Goal: Answer question/provide support: Share knowledge or assist other users

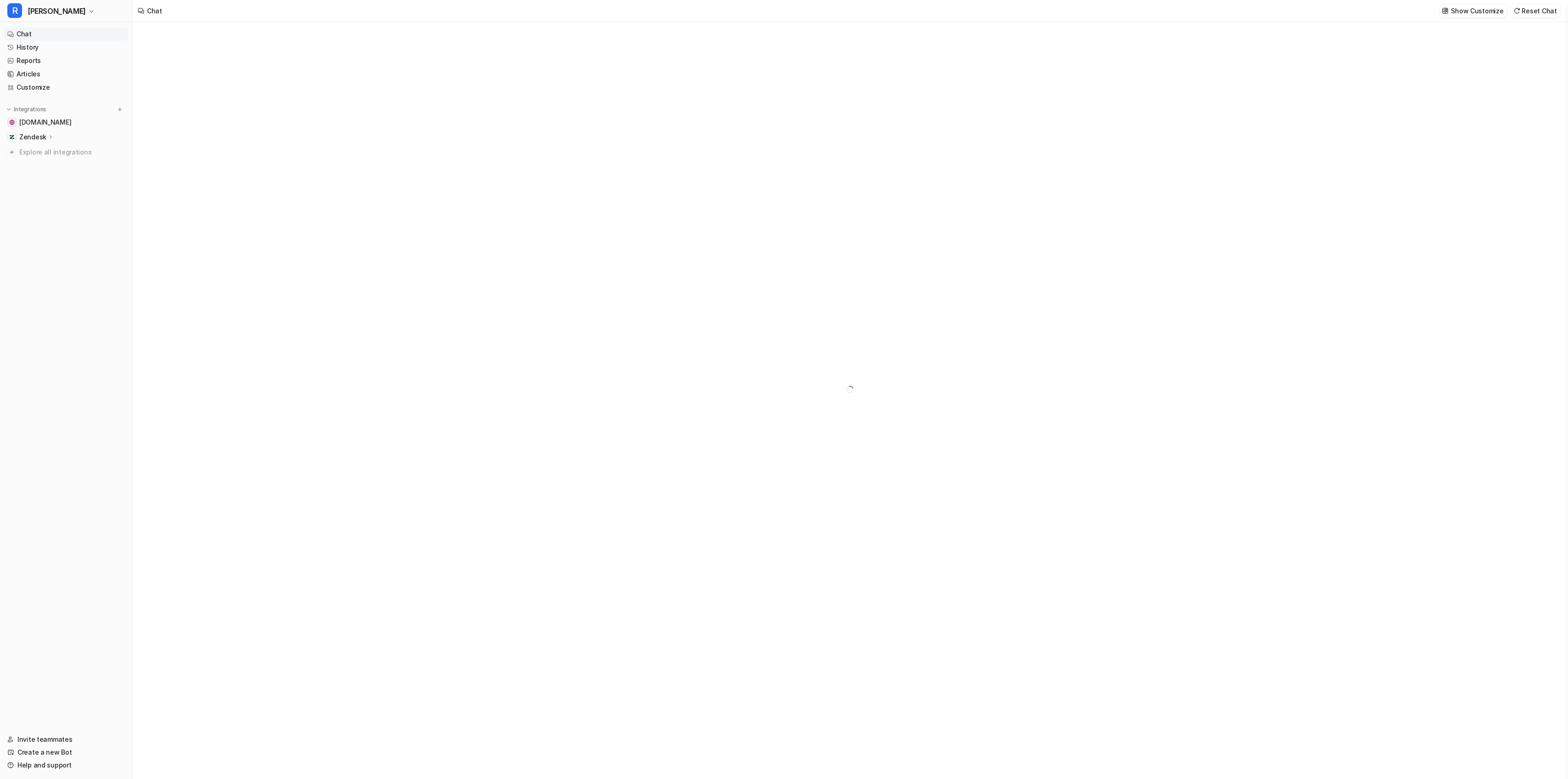
type textarea "**********"
click at [41, 4] on button "[PERSON_NAME]" at bounding box center [66, 11] width 132 height 22
click at [76, 63] on link "H [PERSON_NAME]" at bounding box center [74, 65] width 127 height 15
type textarea "**********"
click at [231, 251] on div "**********" at bounding box center [849, 400] width 1435 height 756
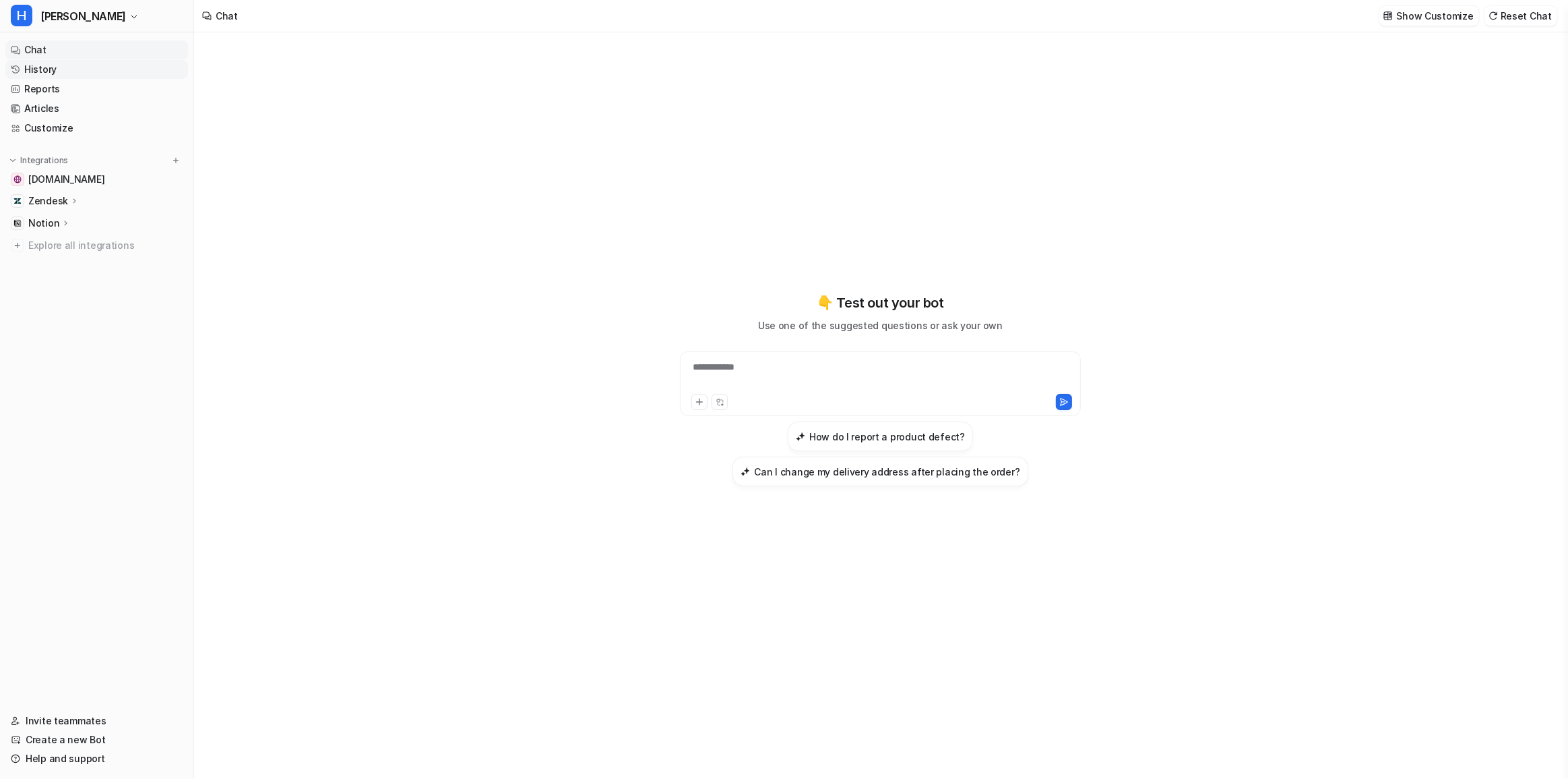
click at [79, 67] on link "History" at bounding box center [96, 69] width 183 height 19
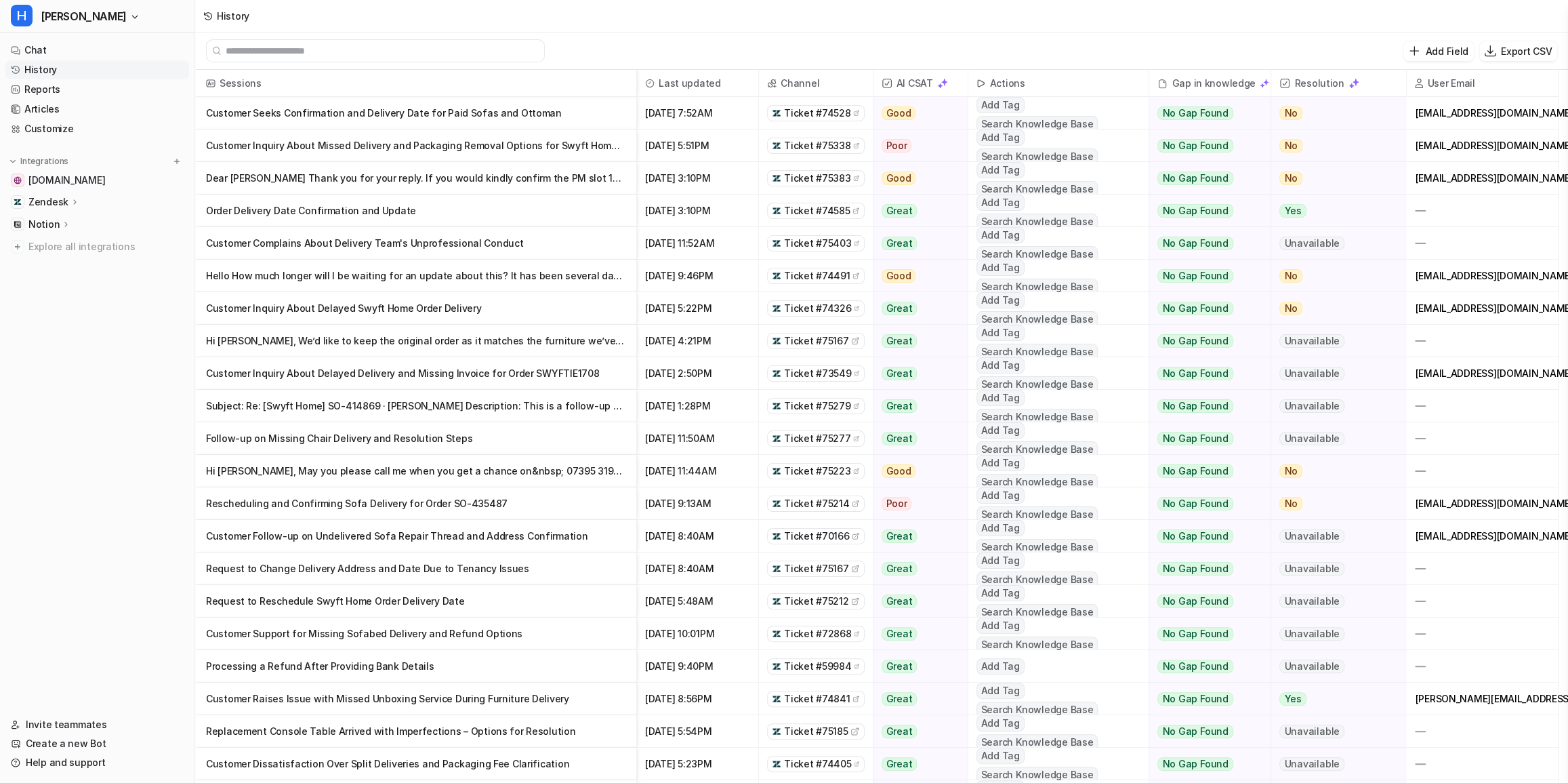
click at [853, 112] on icon at bounding box center [855, 113] width 6 height 10
click at [574, 103] on p "Customer Seeks Confirmation and Delivery Date for Paid Sofas and Ottoman" at bounding box center [415, 113] width 419 height 32
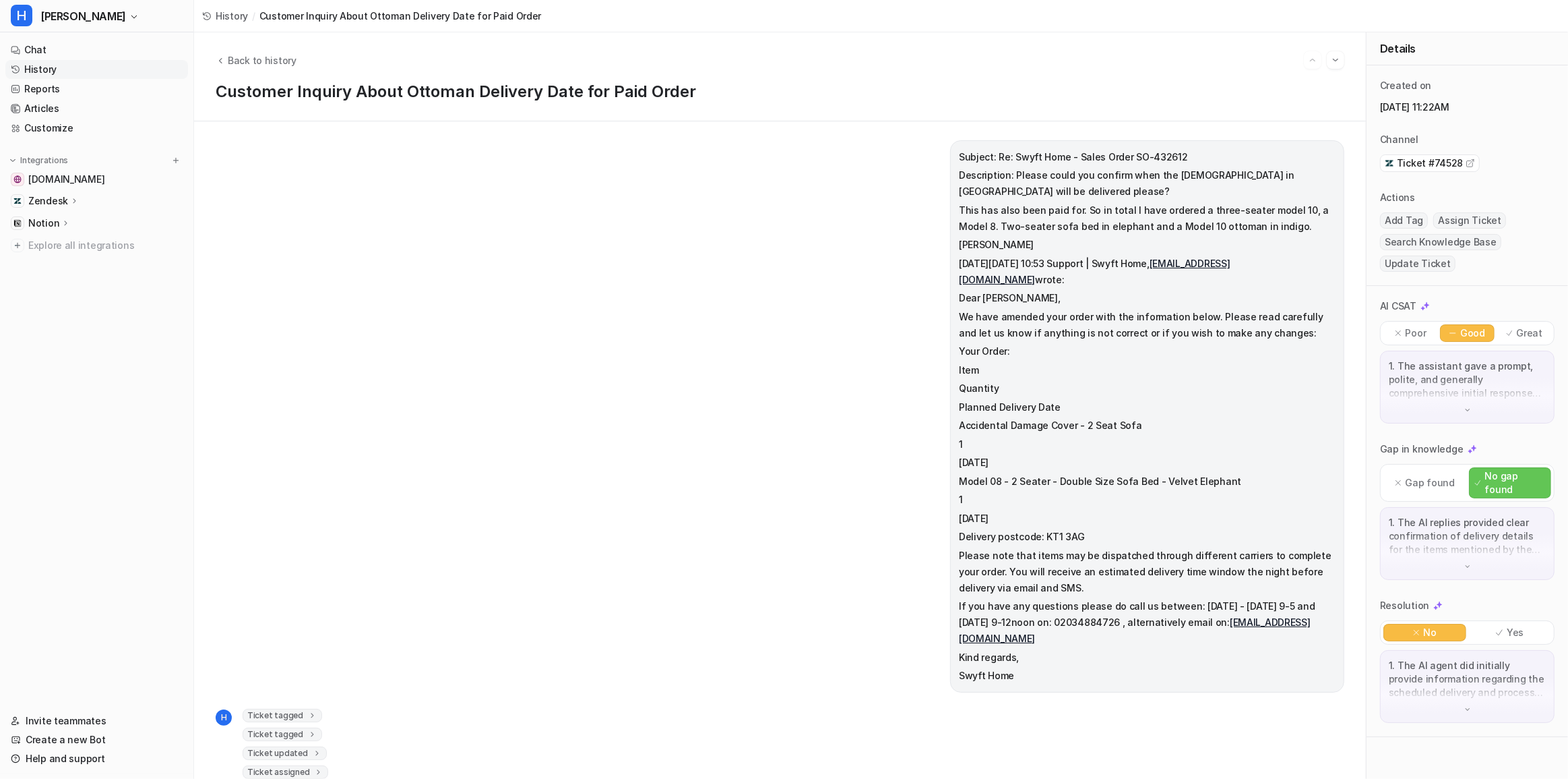
click at [1441, 526] on p "1. The AI replies provided clear confirmation of delivery details for the items…" at bounding box center [1468, 535] width 157 height 40
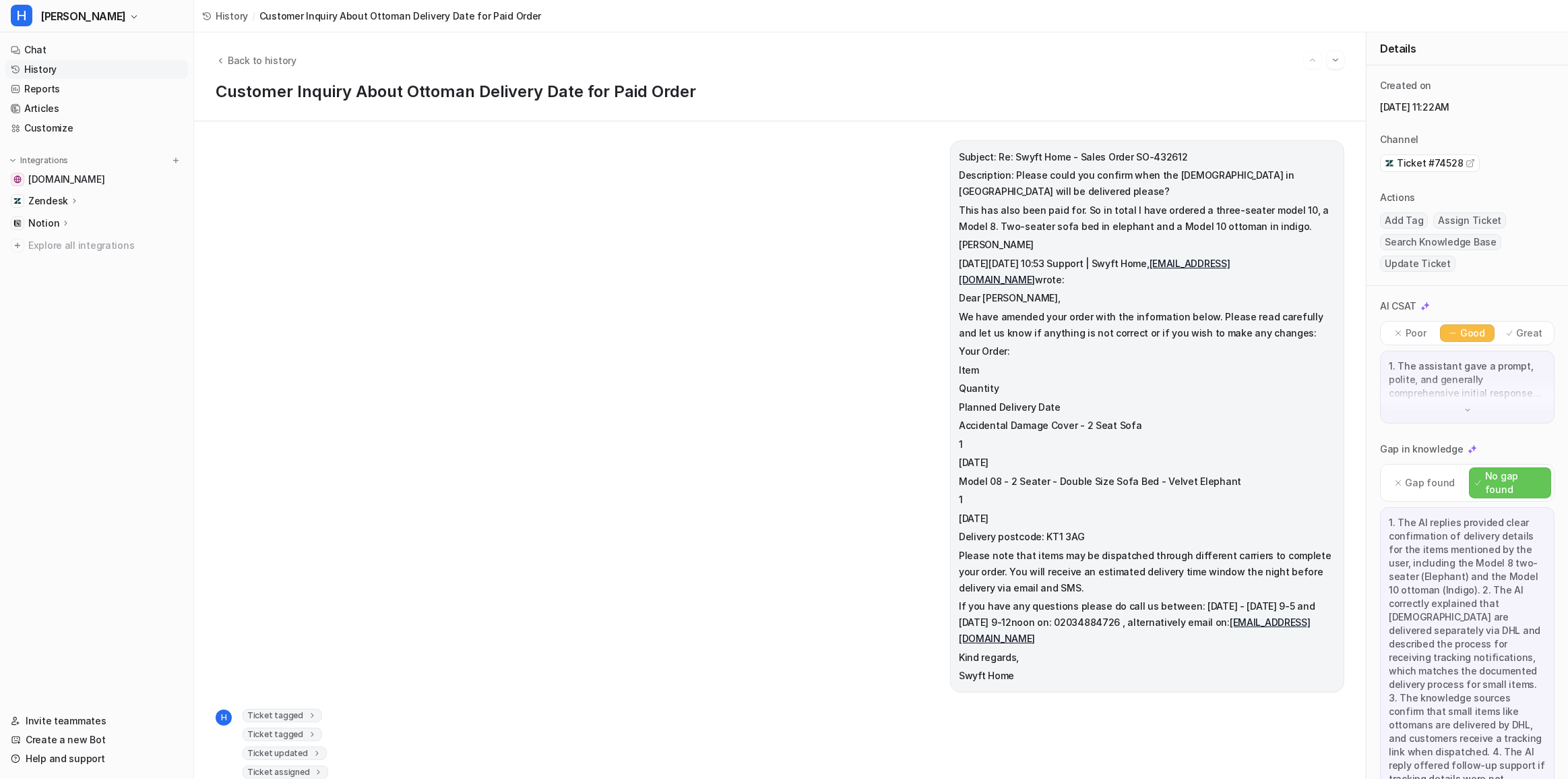
click at [1406, 224] on span "Add Tag" at bounding box center [1405, 221] width 48 height 16
drag, startPoint x: 822, startPoint y: 335, endPoint x: 804, endPoint y: 335, distance: 18.0
click at [822, 335] on div "Subject: Re: Swyft Home - Sales Order SO-432612 Description: Please could you c…" at bounding box center [780, 416] width 1129 height 552
click at [225, 58] on button "Back to history" at bounding box center [256, 61] width 81 height 14
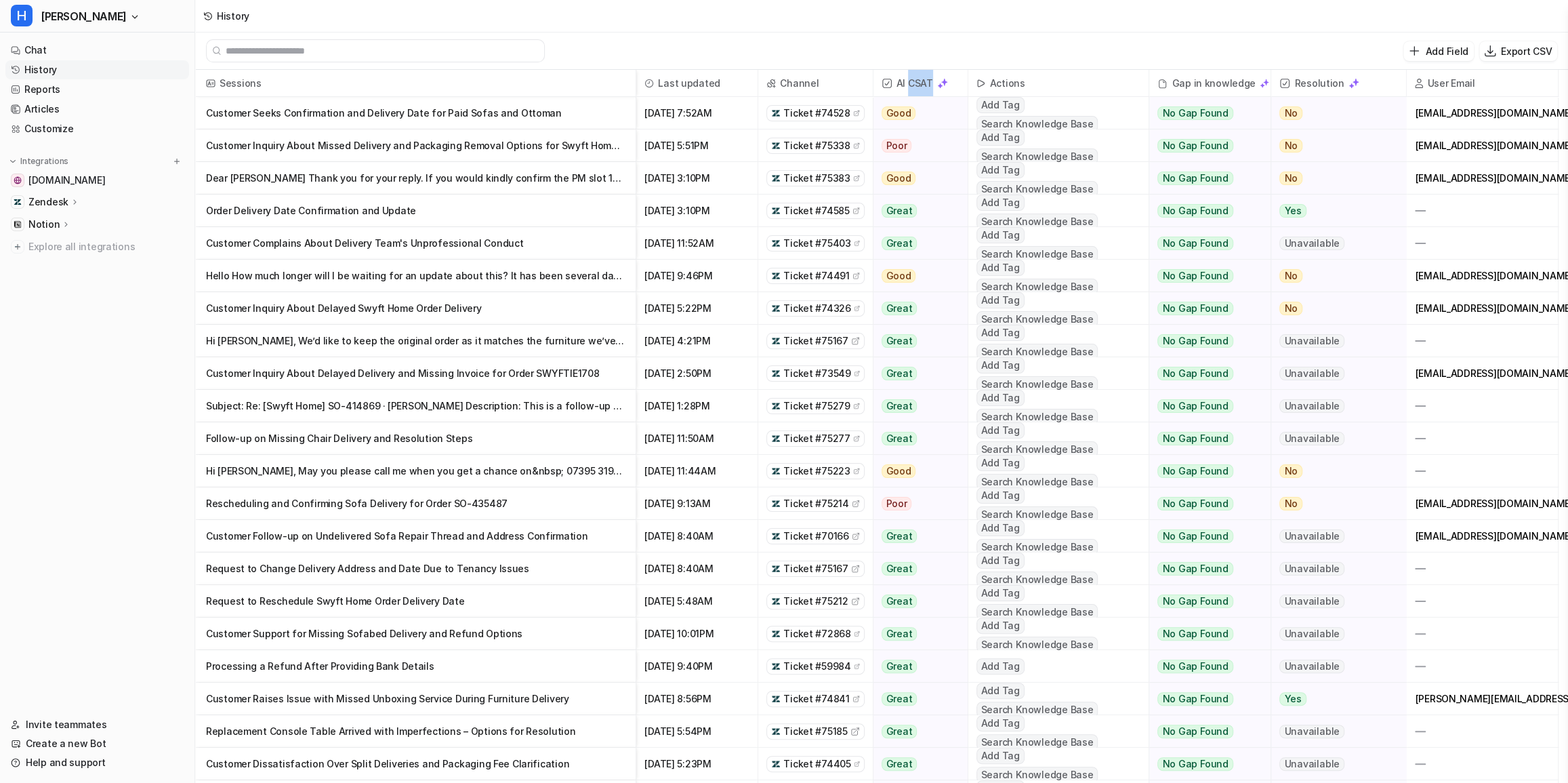
drag, startPoint x: 909, startPoint y: 82, endPoint x: 930, endPoint y: 87, distance: 21.6
click at [930, 87] on span "AI CSAT" at bounding box center [920, 84] width 83 height 27
click at [913, 31] on div "History" at bounding box center [880, 16] width 1372 height 32
click at [941, 83] on img at bounding box center [942, 84] width 11 height 11
click at [917, 82] on span "AI CSAT" at bounding box center [920, 84] width 83 height 27
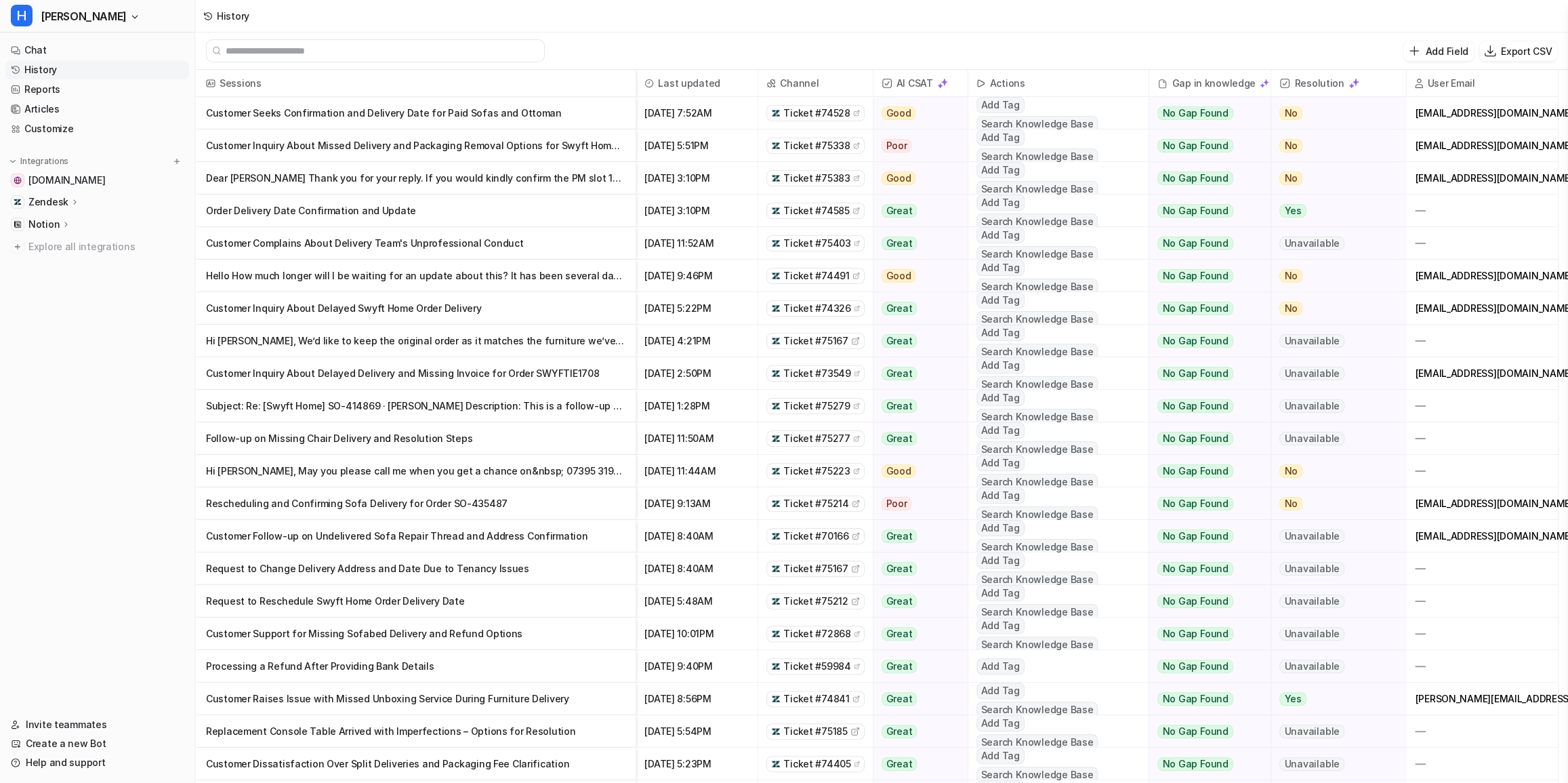
click at [887, 84] on img at bounding box center [887, 84] width 11 height 11
drag, startPoint x: 1468, startPoint y: 117, endPoint x: 1436, endPoint y: 113, distance: 32.2
click at [1436, 113] on div "[EMAIL_ADDRESS][DOMAIN_NAME]" at bounding box center [1482, 112] width 151 height 31
click at [481, 109] on p "Customer Seeks Confirmation and Delivery Date for Paid Sofas and Ottoman" at bounding box center [415, 113] width 418 height 32
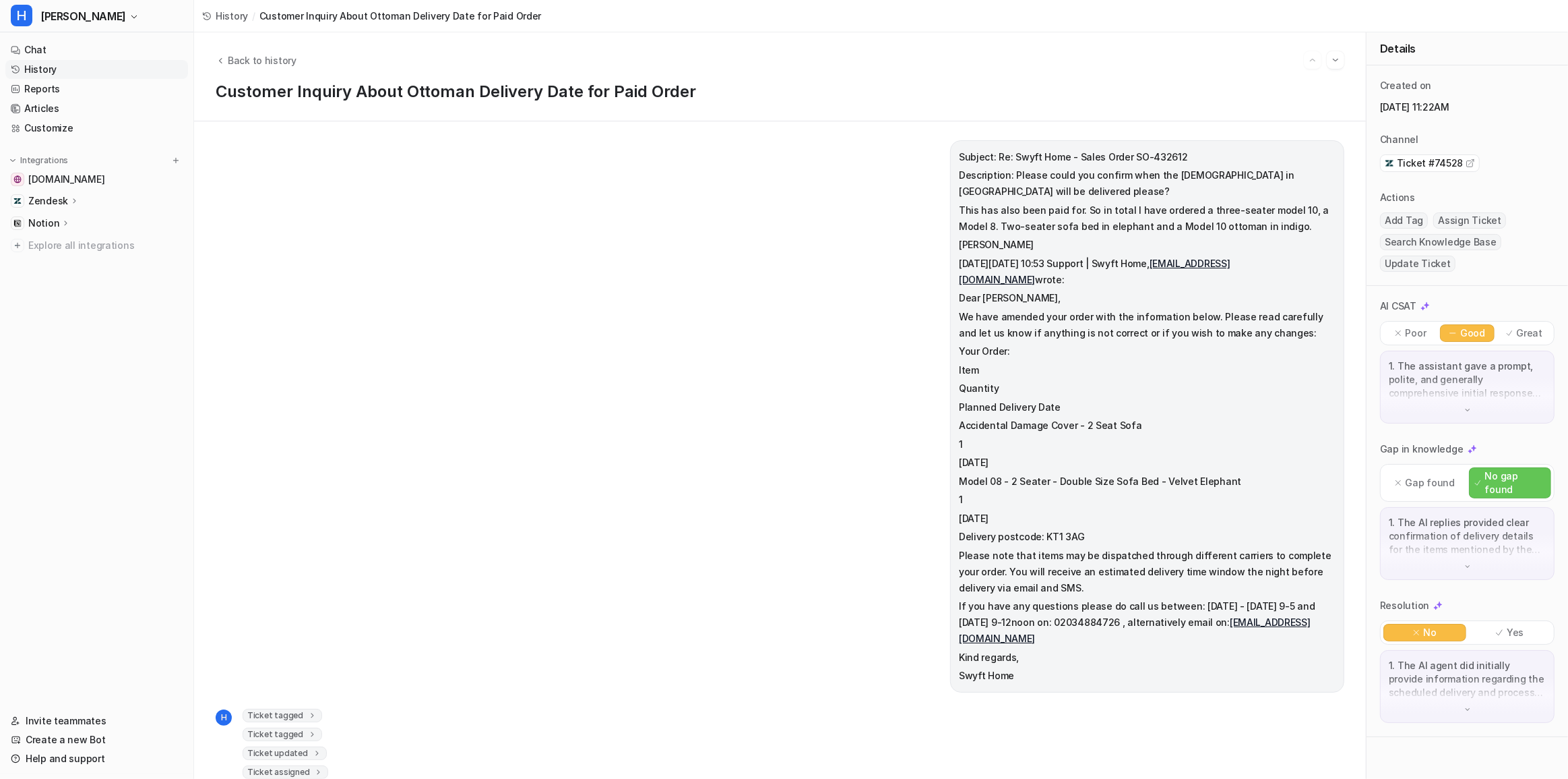
click at [1466, 411] on img at bounding box center [1468, 410] width 10 height 10
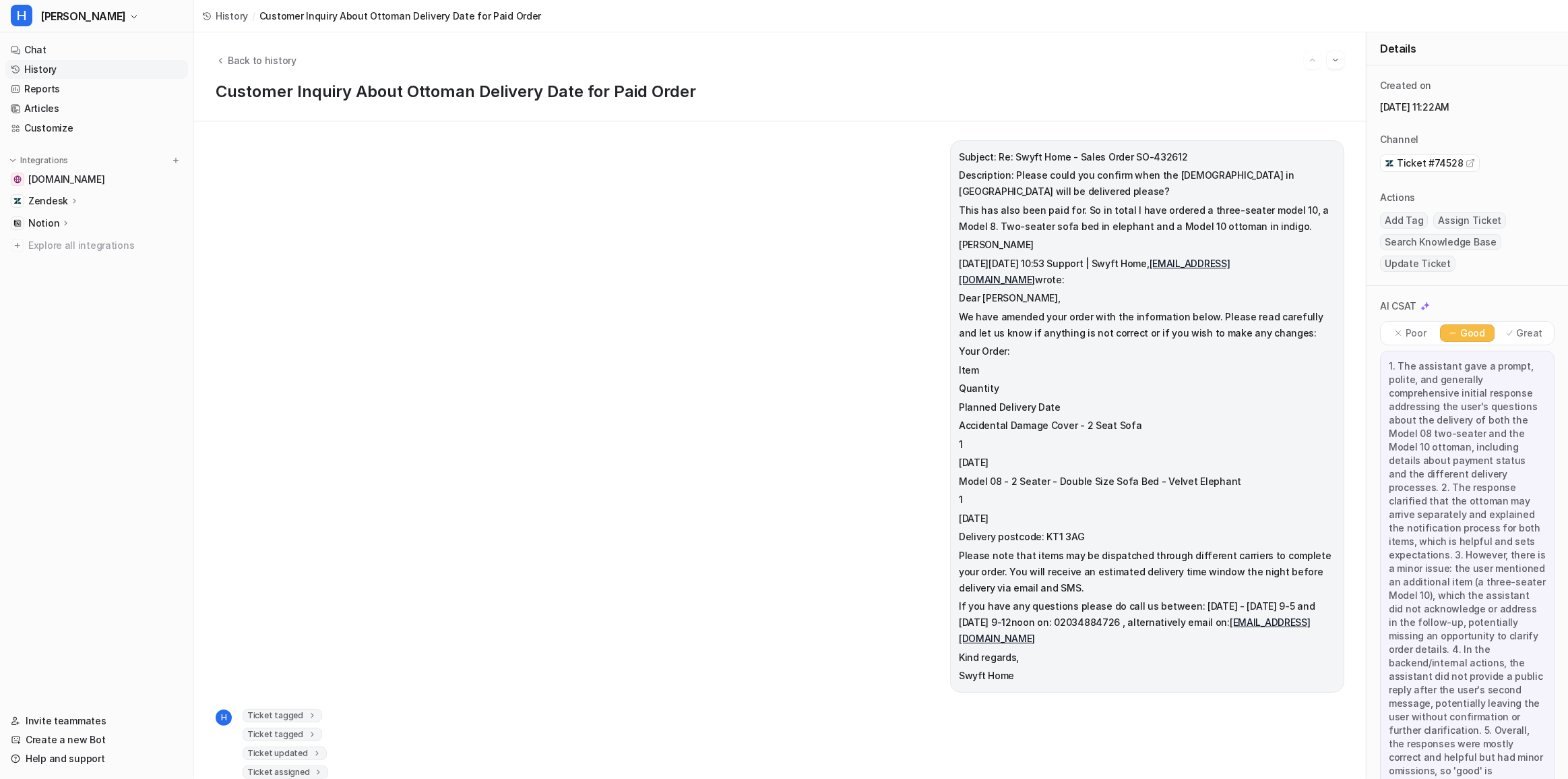
click at [1458, 216] on span "Assign Ticket" at bounding box center [1470, 221] width 73 height 16
click at [1078, 309] on p "We have amended your order with the information below. Please read carefully an…" at bounding box center [1147, 325] width 377 height 32
drag, startPoint x: 1085, startPoint y: 238, endPoint x: 1110, endPoint y: 309, distance: 75.3
click at [1106, 306] on span "Subject: Re: Swyft Home - Sales Order SO-432612 Description: Please could you c…" at bounding box center [1147, 416] width 377 height 535
click at [234, 59] on span "Back to history" at bounding box center [262, 61] width 69 height 14
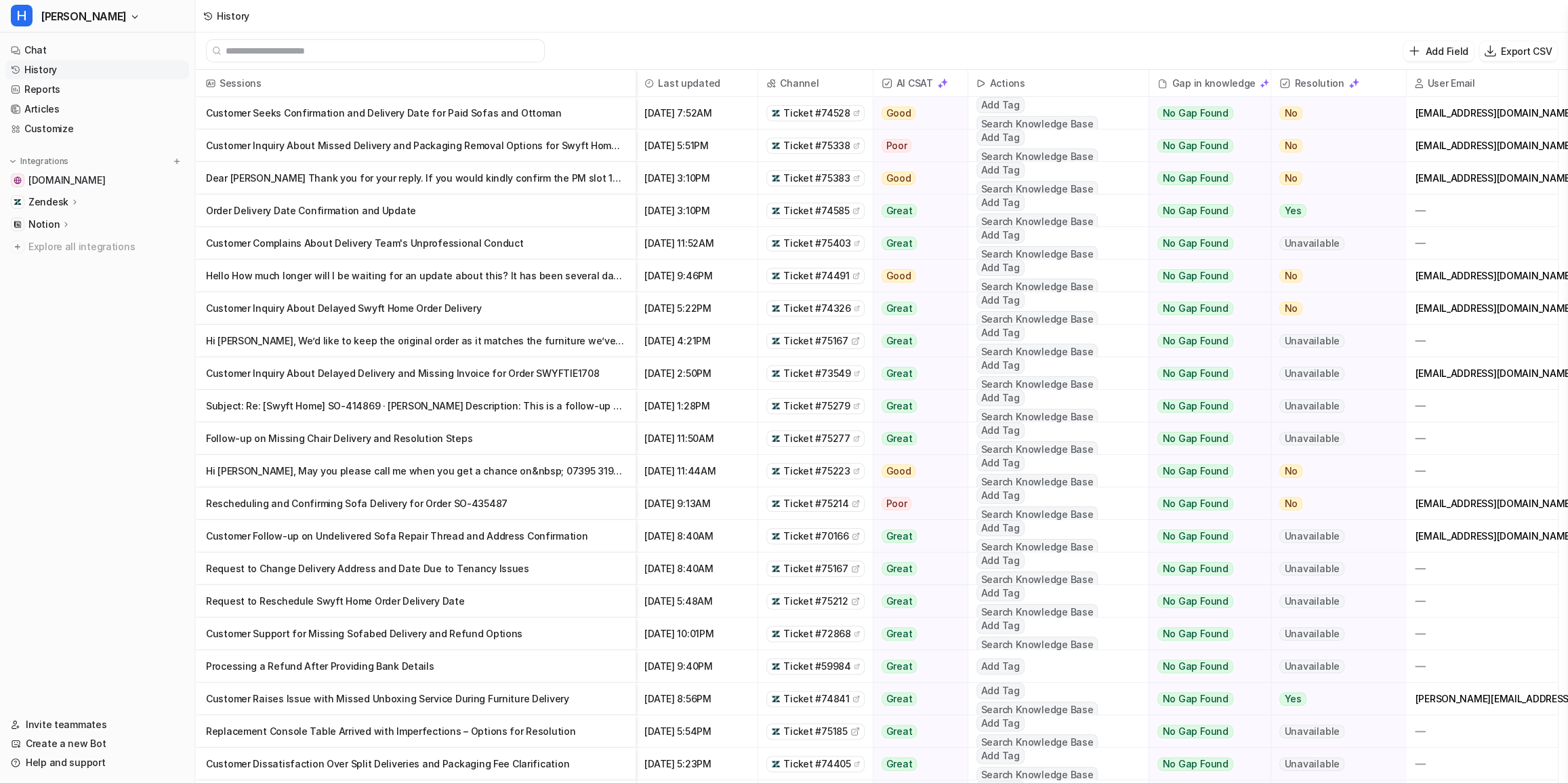
click at [399, 110] on p "Customer Seeks Confirmation and Delivery Date for Paid Sofas and Ottoman" at bounding box center [415, 113] width 418 height 32
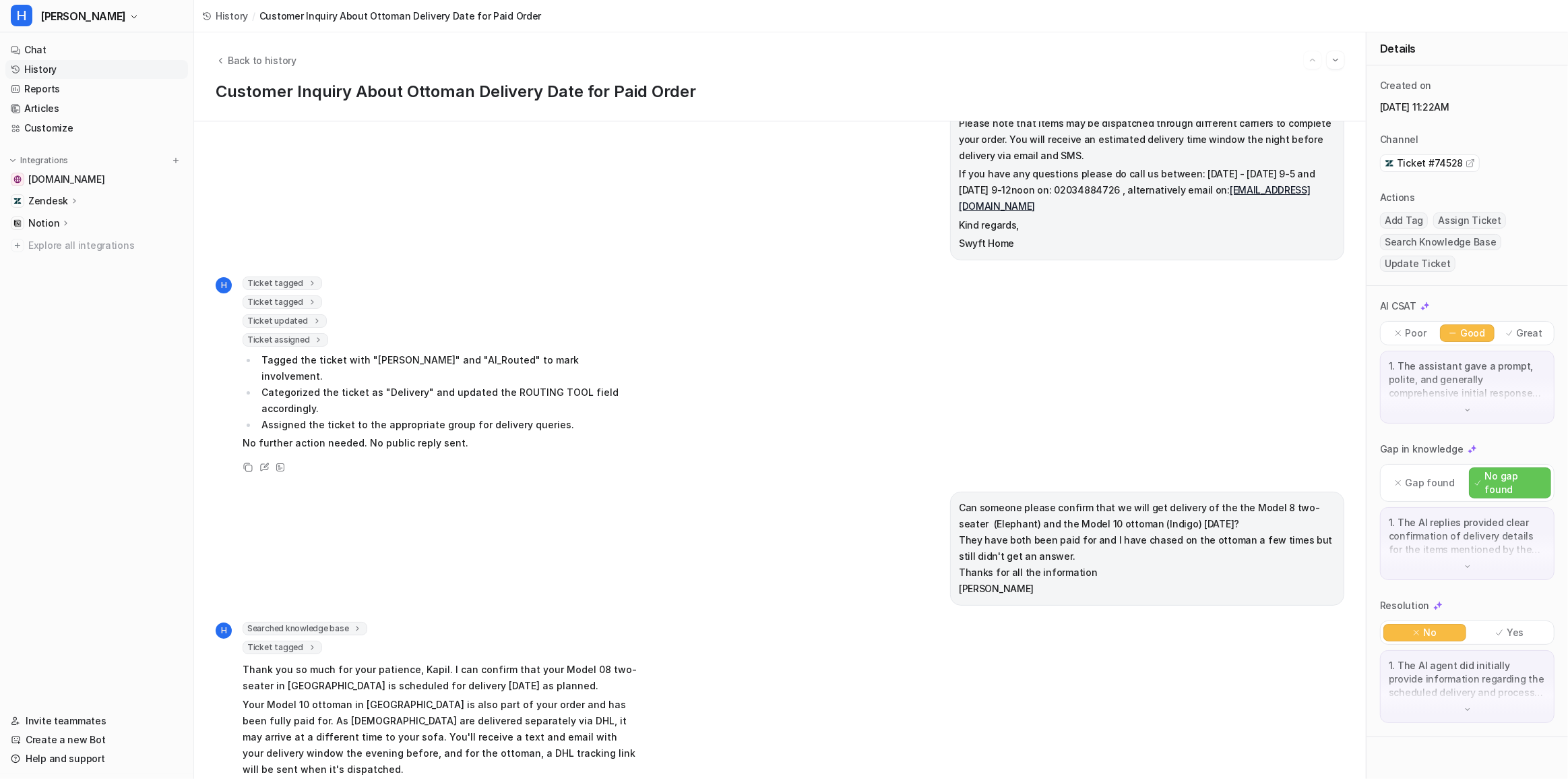
scroll to position [464, 0]
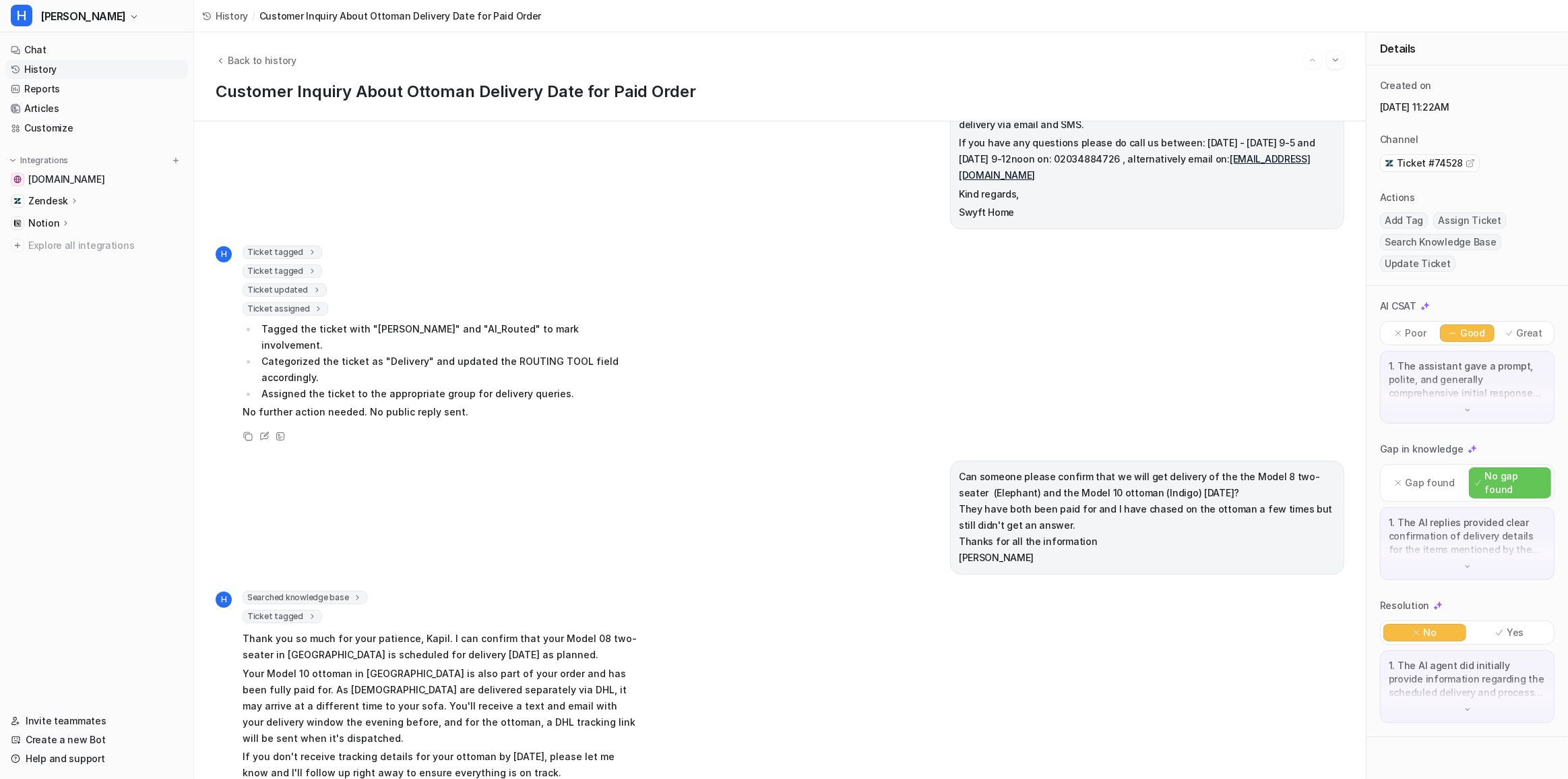
click at [307, 247] on icon at bounding box center [312, 251] width 10 height 10
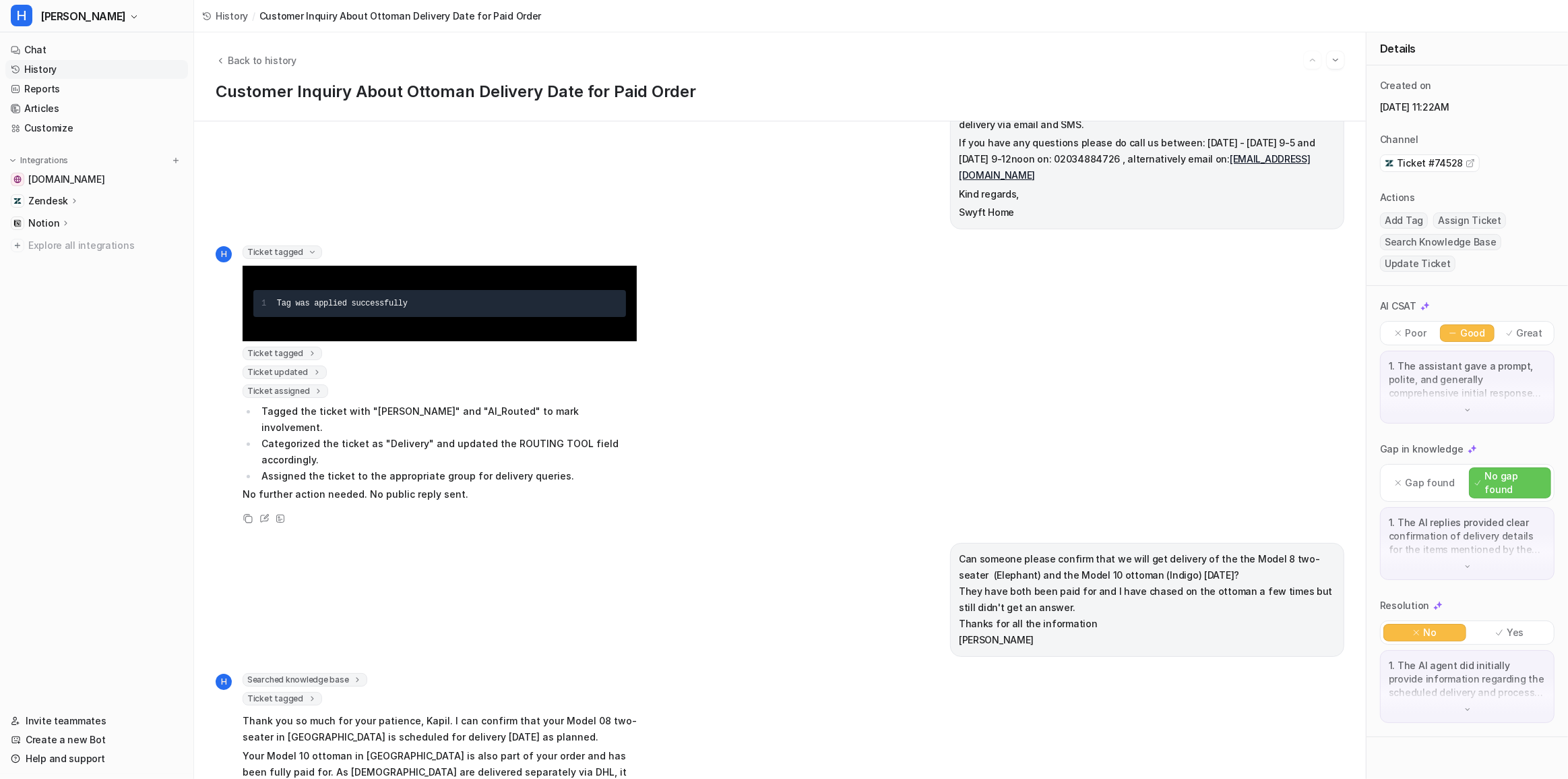
click at [307, 348] on icon at bounding box center [312, 352] width 10 height 10
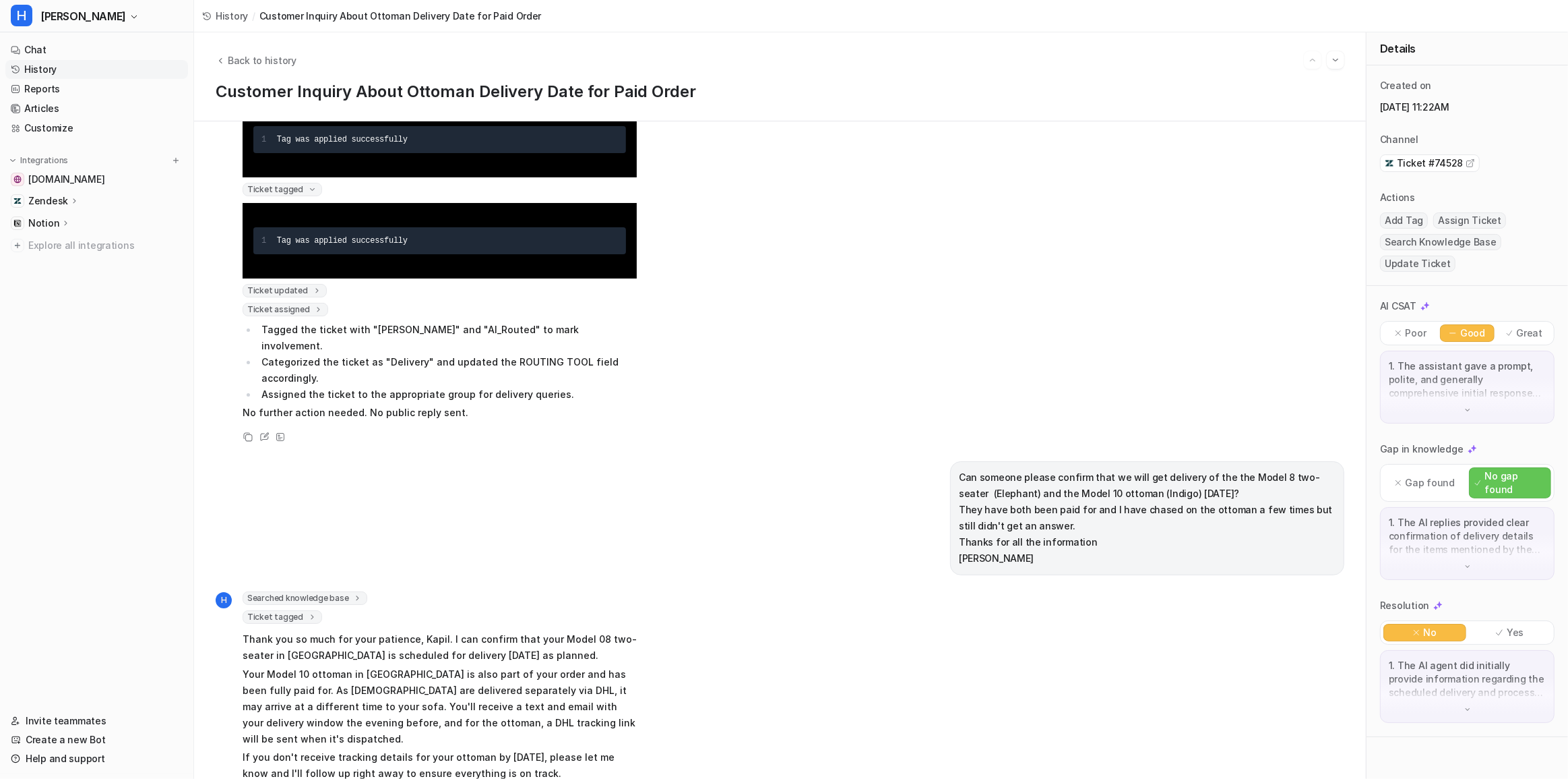
scroll to position [628, 0]
click at [1424, 532] on p "1. The AI replies provided clear confirmation of delivery details for the items…" at bounding box center [1468, 535] width 157 height 40
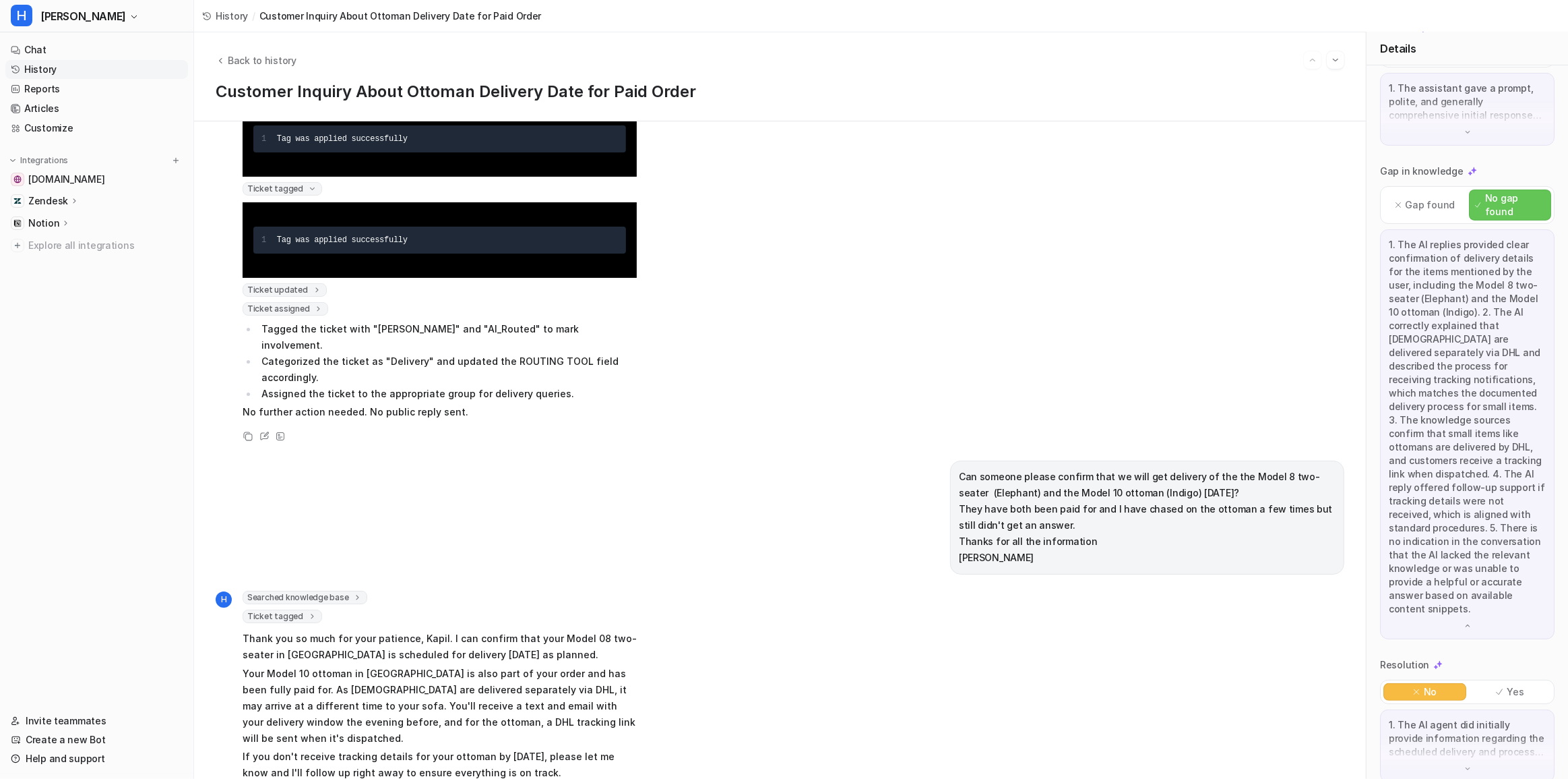
scroll to position [280, 0]
click at [1424, 199] on p "Gap found" at bounding box center [1430, 203] width 49 height 13
click at [1497, 196] on p "No gap found" at bounding box center [1514, 203] width 60 height 27
click at [1439, 753] on div "1. The AI agent did initially provide information regarding the scheduled deliv…" at bounding box center [1467, 744] width 174 height 73
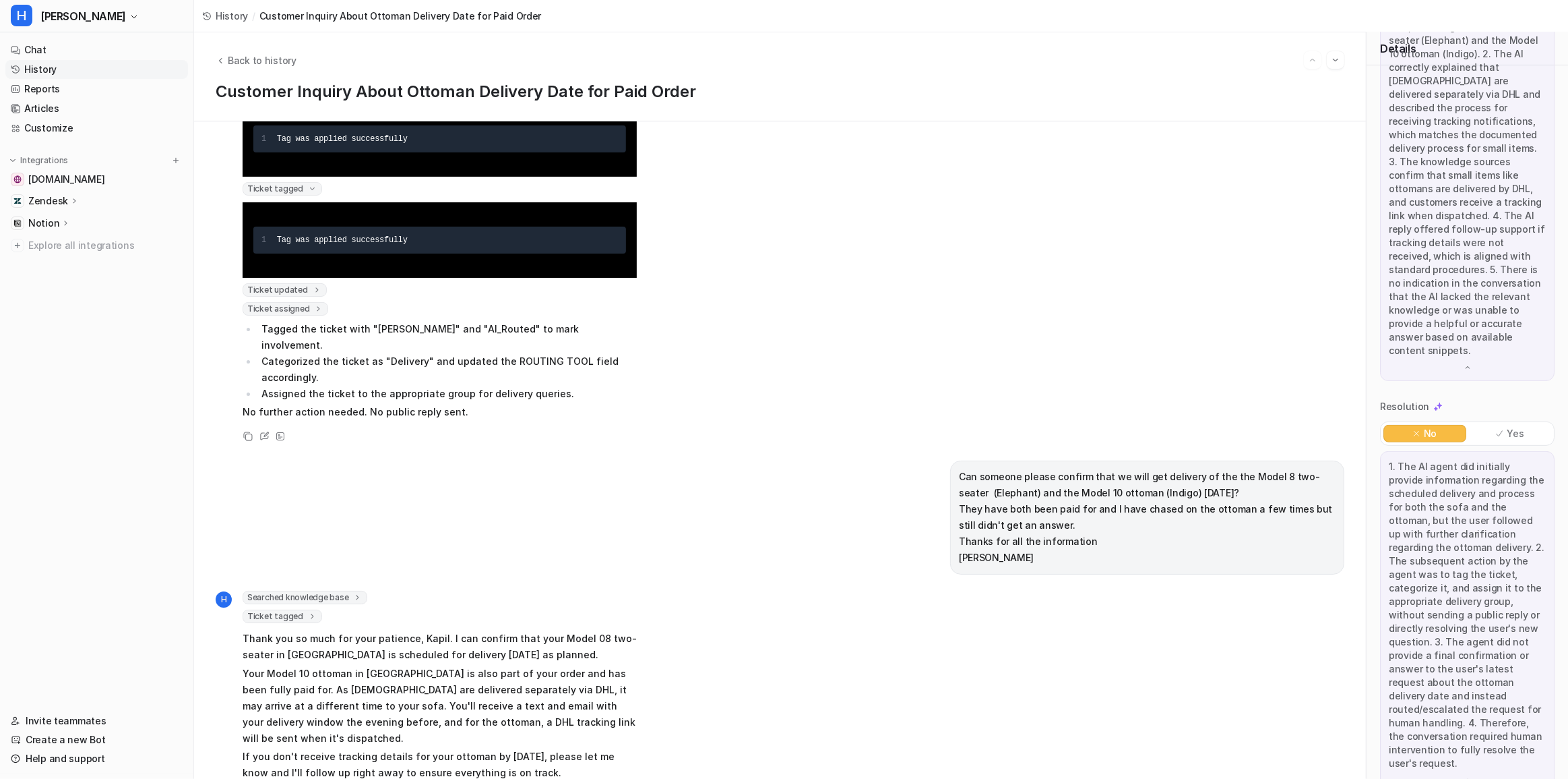
click at [1470, 613] on p "1. The AI agent did initially provide information regarding the scheduled deliv…" at bounding box center [1468, 615] width 157 height 310
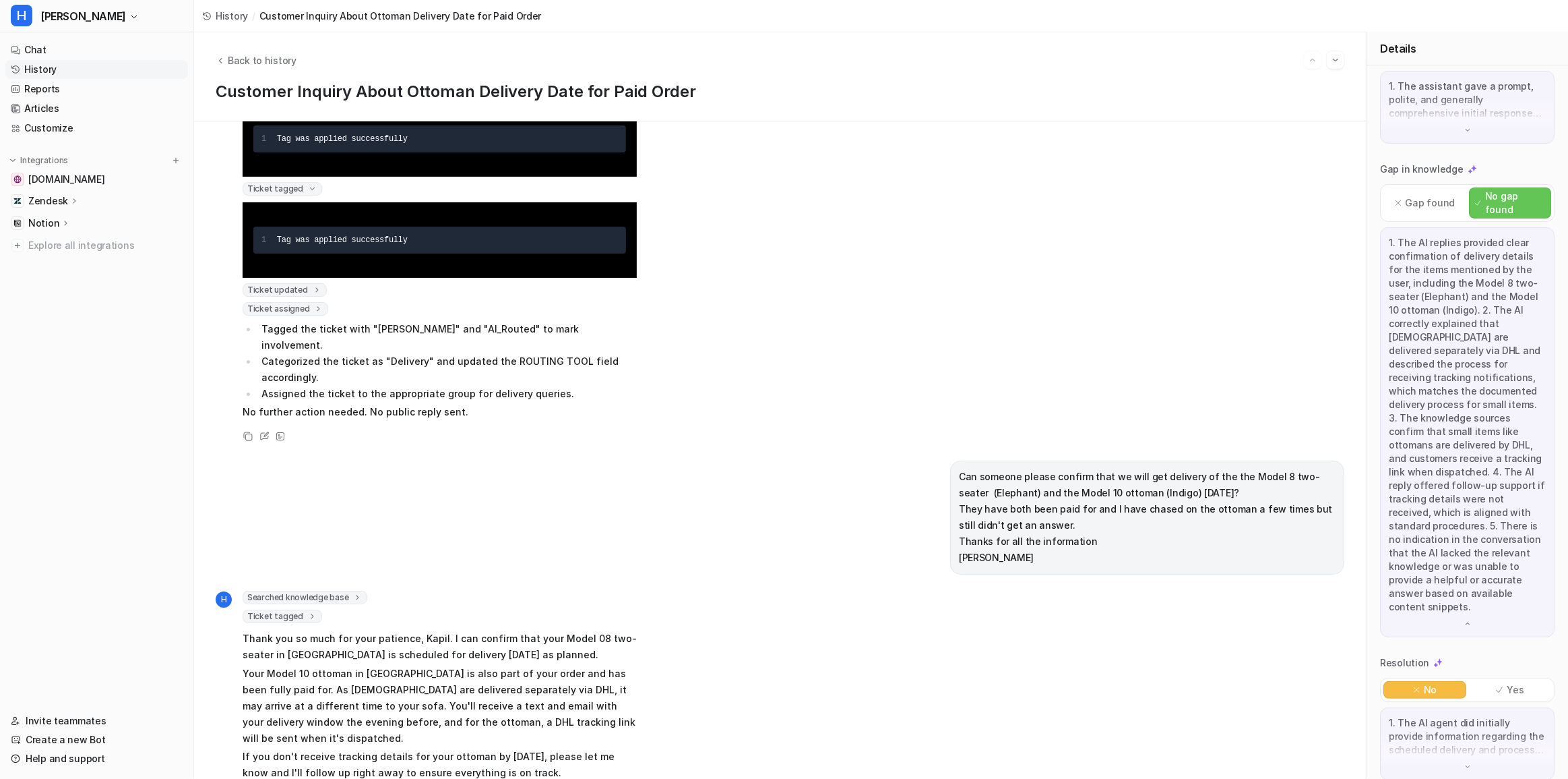
click at [1453, 764] on div "AI CSAT Poor Good Great 1. The assistant gave a prompt, polite, and generally c…" at bounding box center [1468, 400] width 202 height 788
click at [1442, 738] on p "1. The AI agent did initially provide information regarding the scheduled deliv…" at bounding box center [1468, 736] width 157 height 40
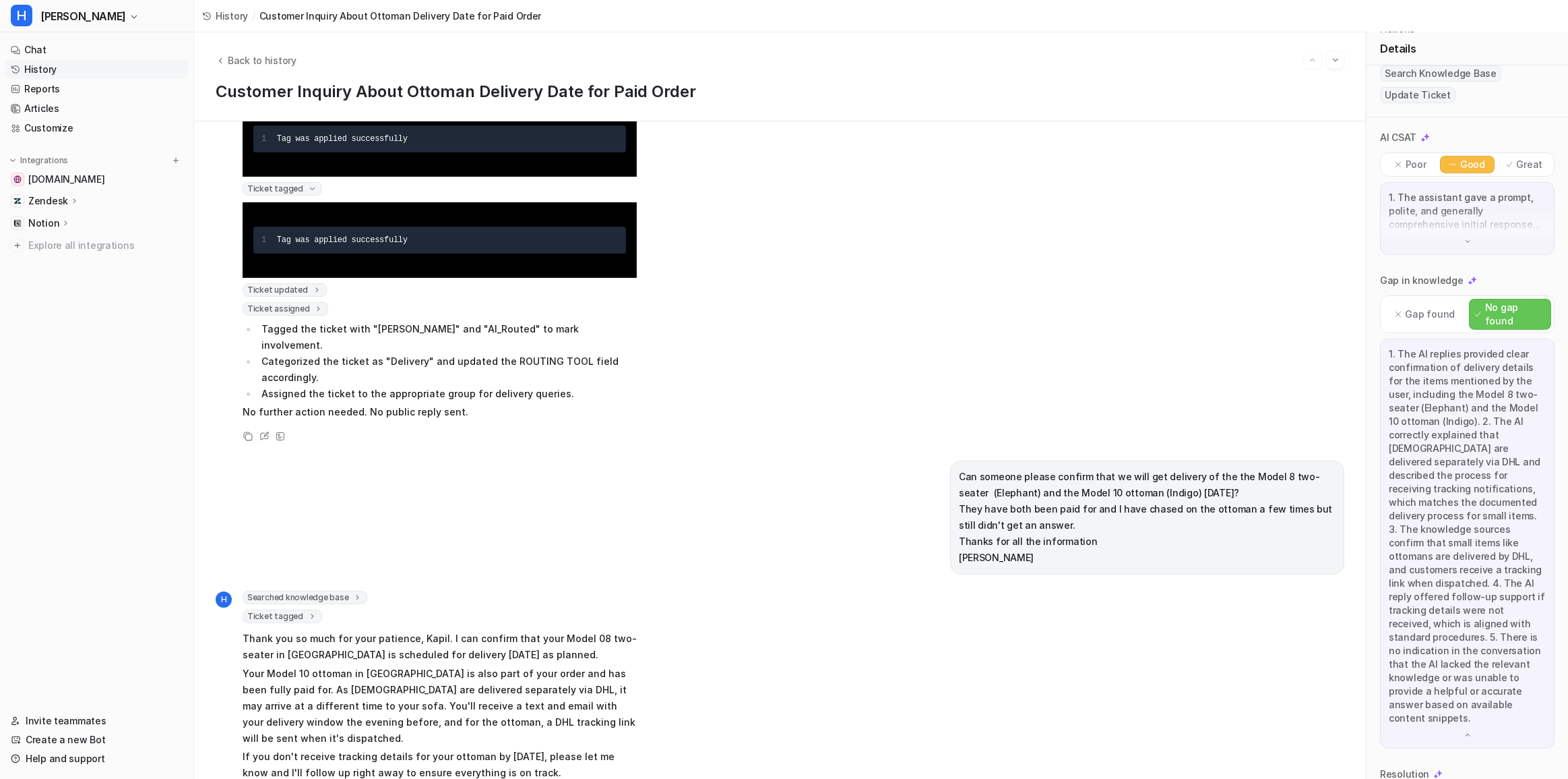
scroll to position [0, 0]
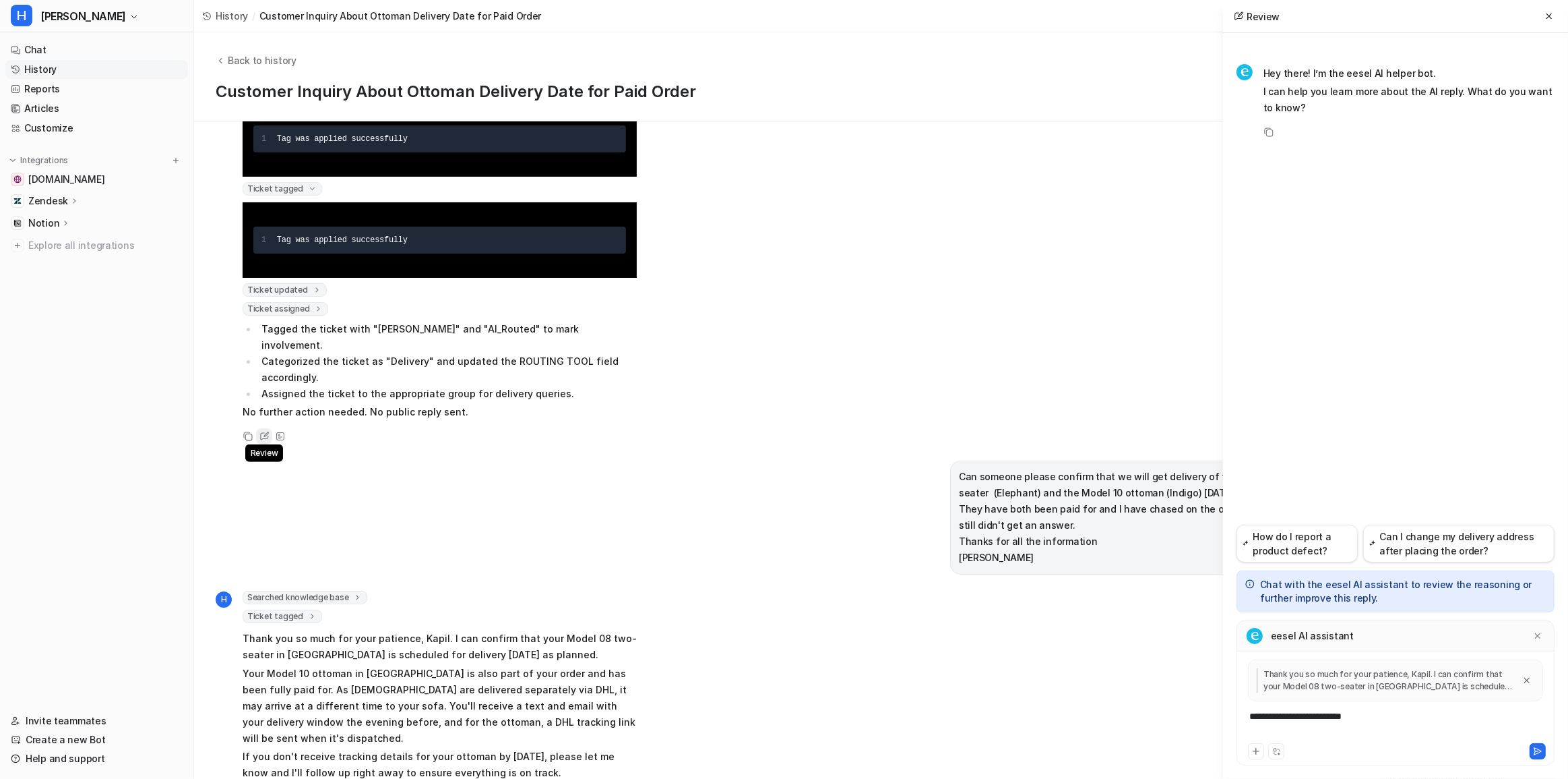
click at [268, 432] on icon at bounding box center [263, 436] width 8 height 7
drag, startPoint x: 1300, startPoint y: 585, endPoint x: 1377, endPoint y: 600, distance: 78.4
click at [1377, 600] on p "Chat with the eesel AI assistant to review the reasoning or further improve thi…" at bounding box center [1403, 591] width 286 height 27
click at [268, 431] on icon at bounding box center [264, 436] width 10 height 10
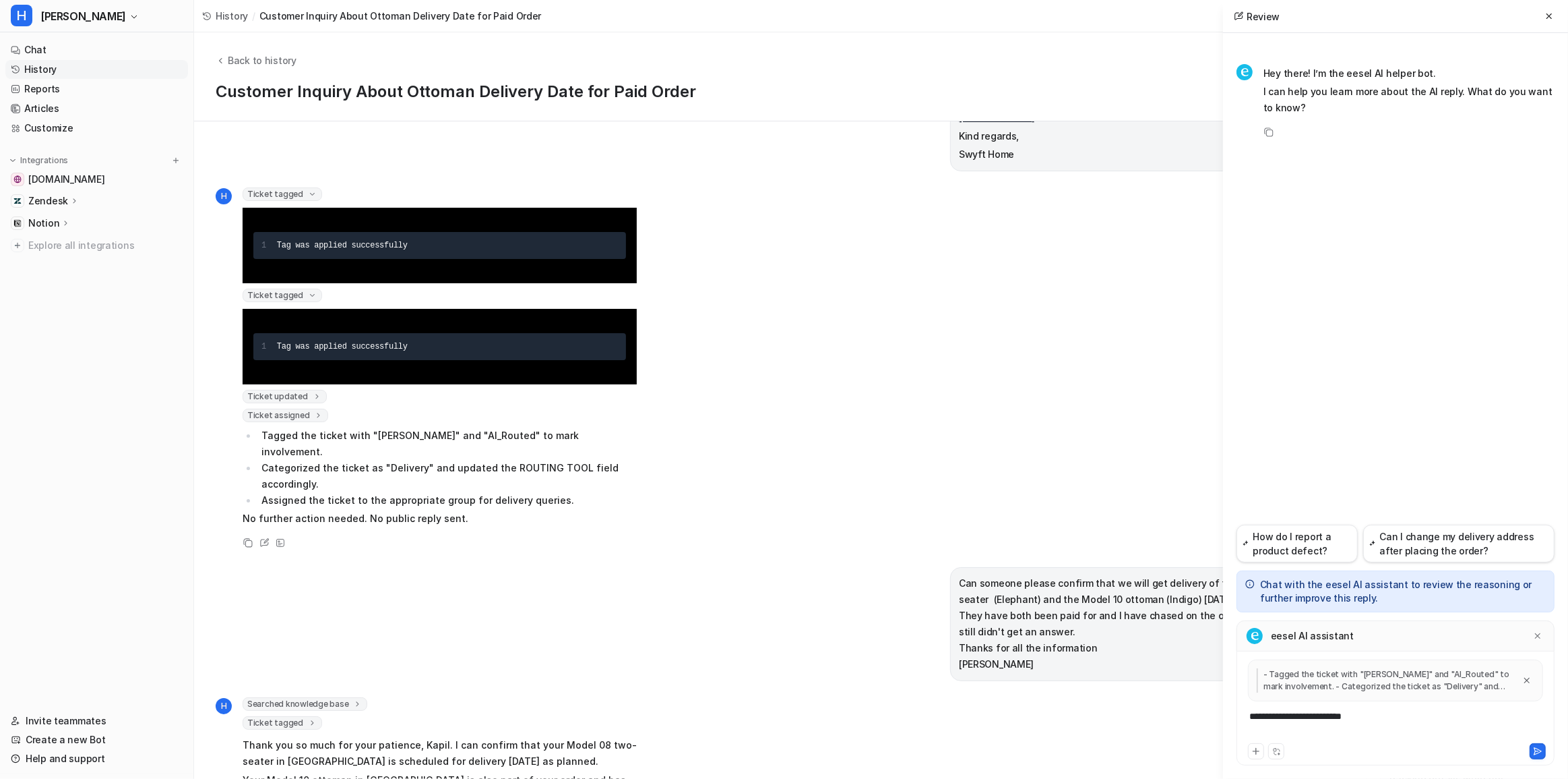
scroll to position [628, 0]
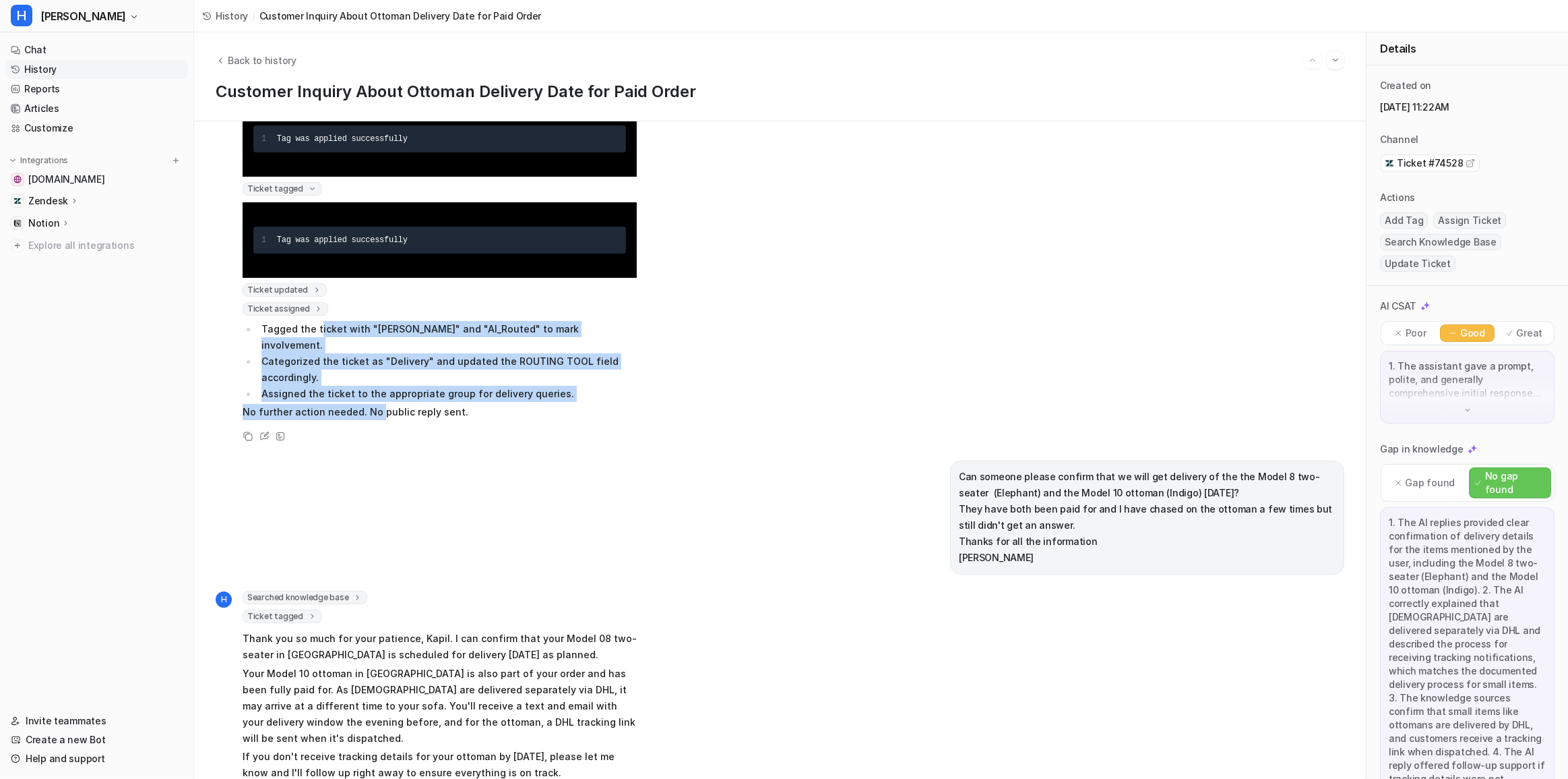
drag, startPoint x: 319, startPoint y: 293, endPoint x: 383, endPoint y: 356, distance: 89.8
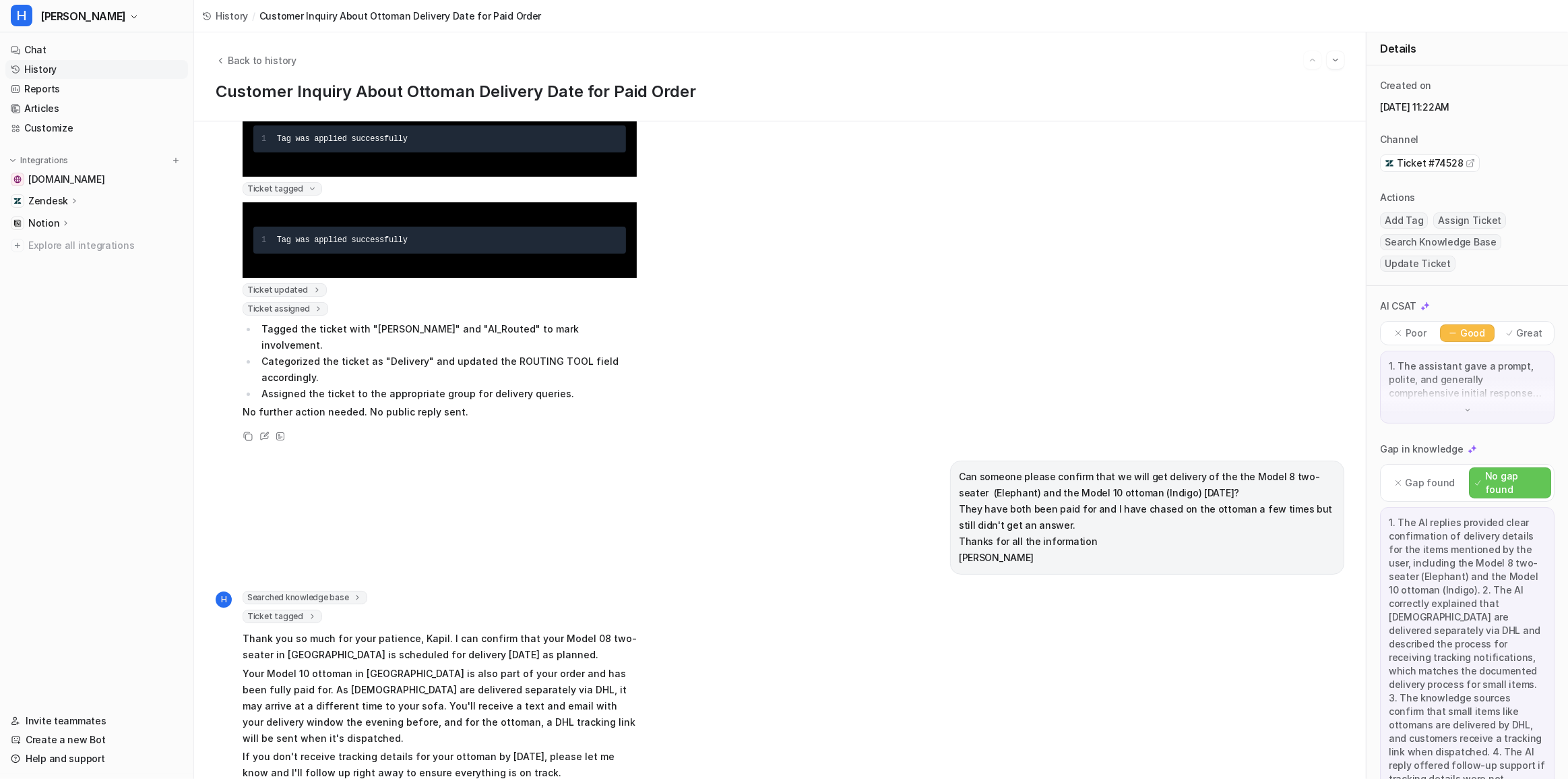
click at [390, 404] on p "No further action needed. No public reply sent." at bounding box center [440, 412] width 395 height 16
click at [260, 432] on icon at bounding box center [263, 436] width 8 height 7
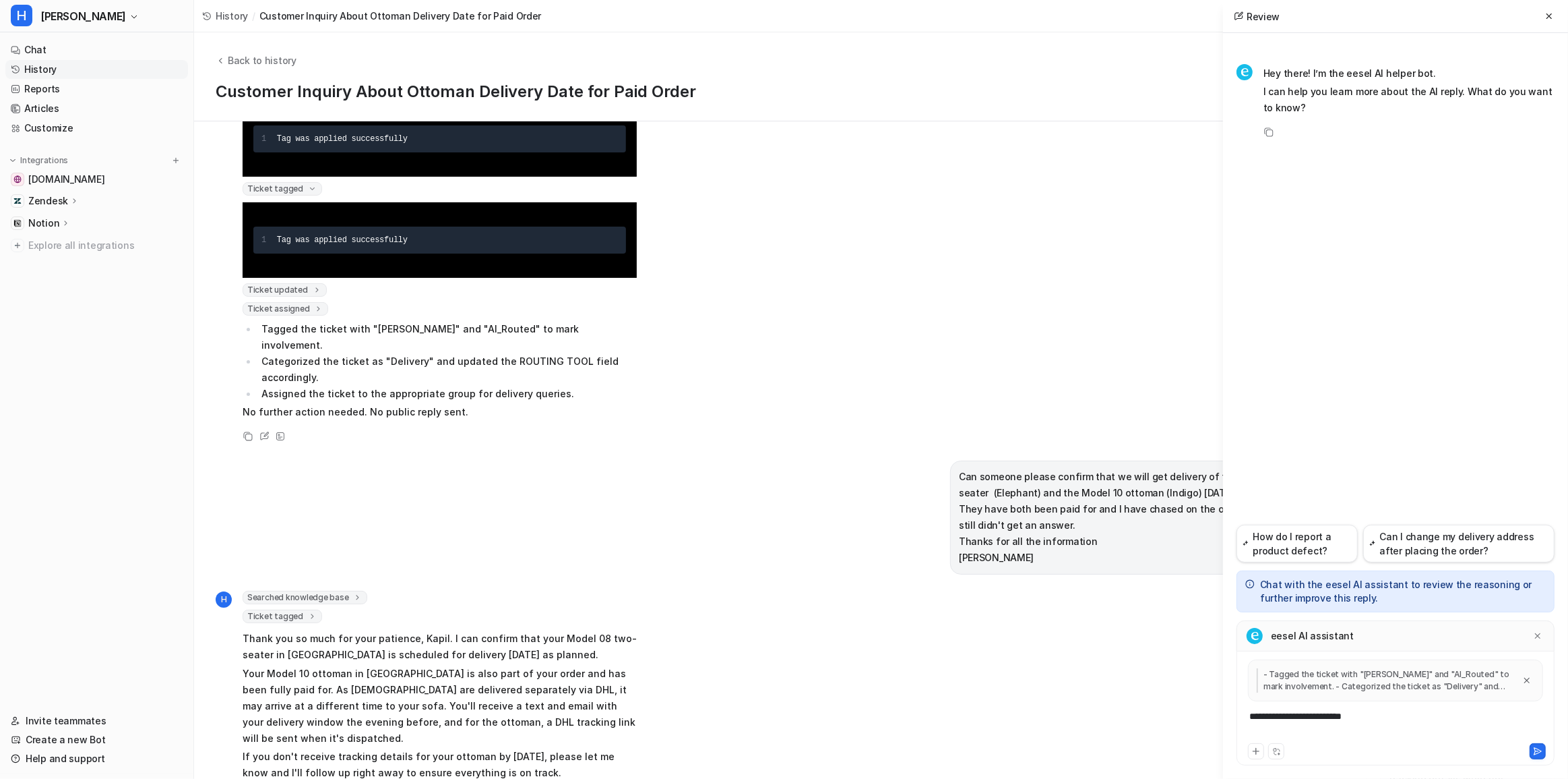
drag, startPoint x: 1355, startPoint y: 725, endPoint x: 1357, endPoint y: 716, distance: 9.2
click at [1357, 719] on div "**********" at bounding box center [1396, 725] width 312 height 31
click at [1375, 716] on div "**********" at bounding box center [1396, 725] width 312 height 31
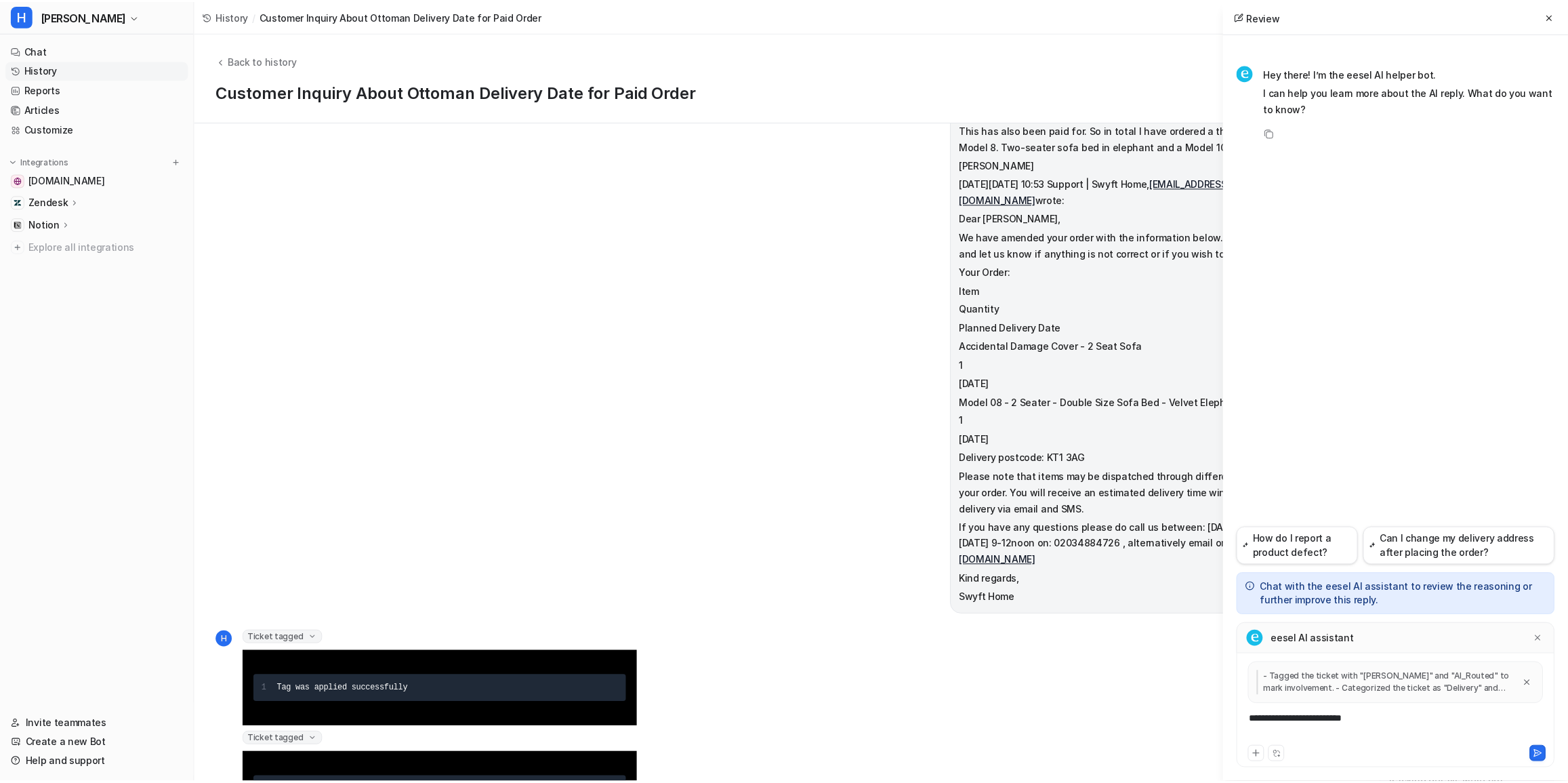
scroll to position [0, 0]
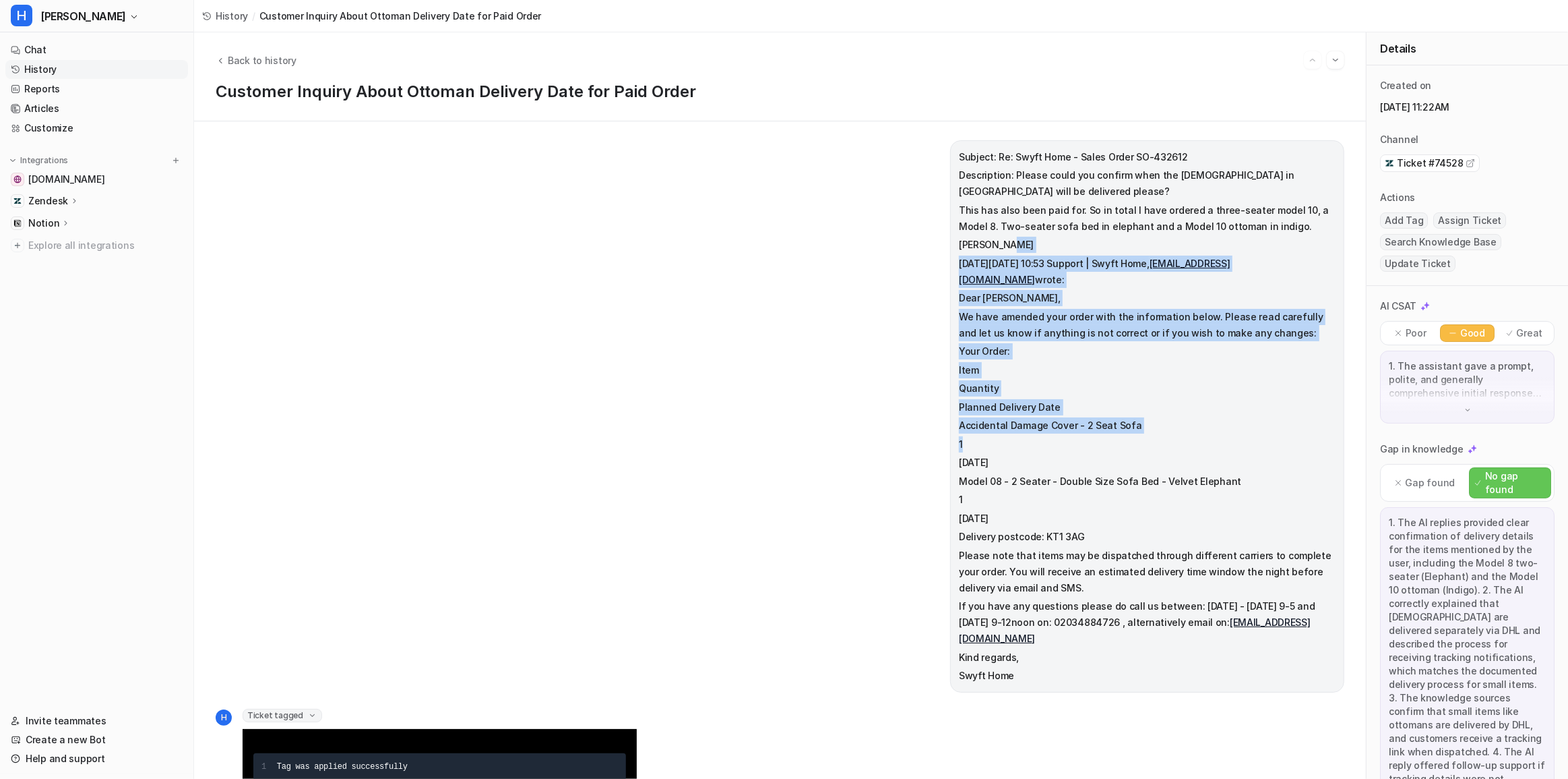
drag, startPoint x: 992, startPoint y: 238, endPoint x: 1038, endPoint y: 438, distance: 205.2
click at [1045, 455] on p "[DATE]" at bounding box center [1147, 463] width 377 height 16
click at [223, 59] on icon "Back to history" at bounding box center [221, 60] width 10 height 10
